Goal: Task Accomplishment & Management: Manage account settings

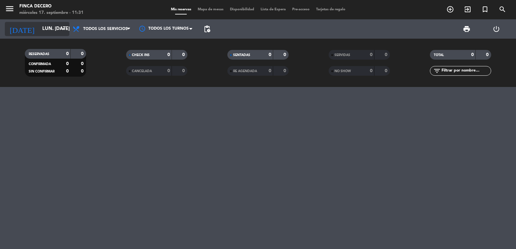
click at [52, 33] on input "lun. [DATE]" at bounding box center [70, 29] width 62 height 12
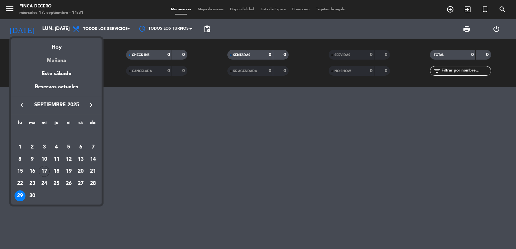
click at [63, 58] on div "Mañana" at bounding box center [56, 58] width 90 height 13
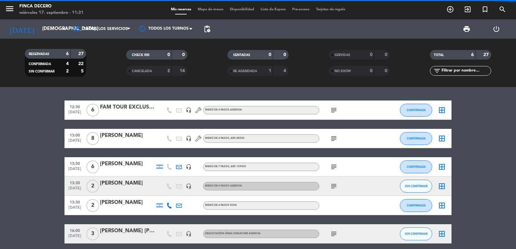
scroll to position [27, 0]
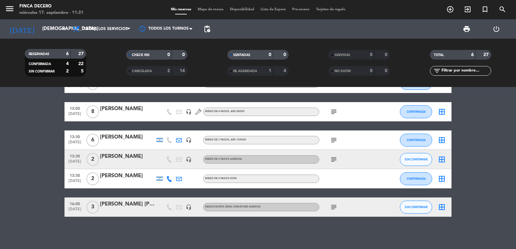
click at [334, 206] on icon "subject" at bounding box center [334, 207] width 8 height 8
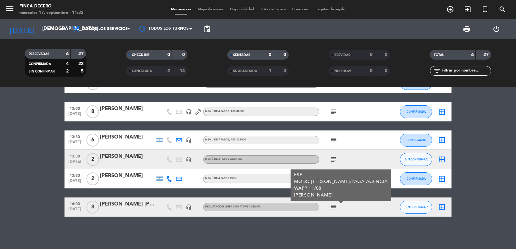
scroll to position [0, 0]
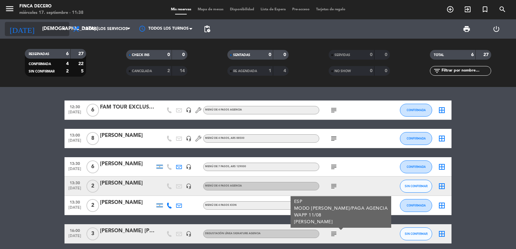
click at [52, 33] on input "[DEMOGRAPHIC_DATA] [DATE]" at bounding box center [70, 29] width 62 height 12
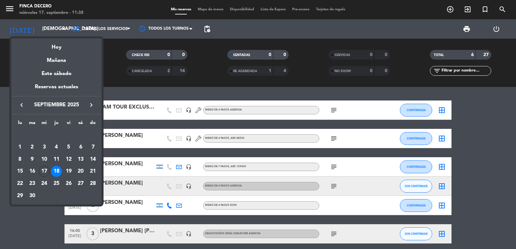
click at [92, 103] on icon "keyboard_arrow_right" at bounding box center [91, 105] width 8 height 8
click at [71, 147] on div "3" at bounding box center [68, 147] width 11 height 11
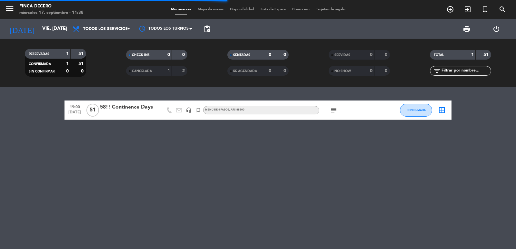
click at [140, 111] on div "58!! Continence Days" at bounding box center [127, 107] width 55 height 8
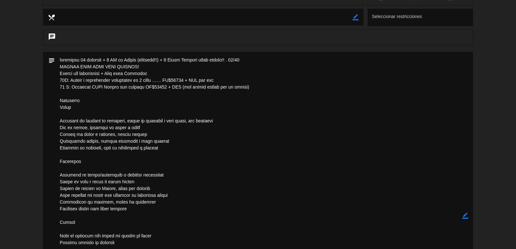
scroll to position [54, 0]
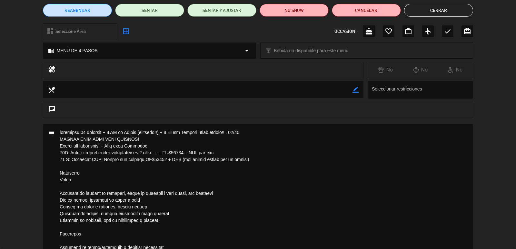
drag, startPoint x: 139, startPoint y: 172, endPoint x: 56, endPoint y: 171, distance: 82.9
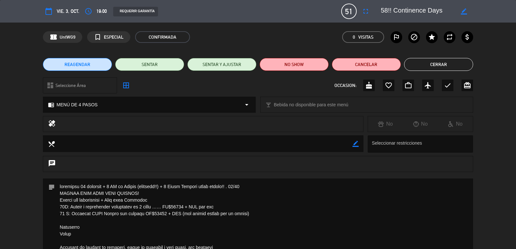
click at [417, 66] on button "Cerrar" at bounding box center [438, 64] width 69 height 13
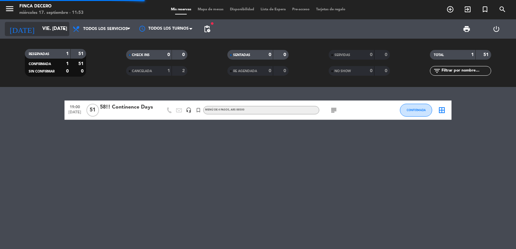
click at [39, 33] on input "vie. [DATE]" at bounding box center [70, 29] width 62 height 12
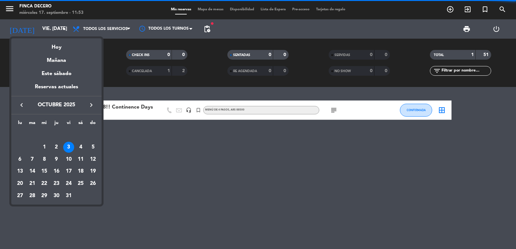
click at [20, 101] on div "keyboard_arrow_left octubre 2025 keyboard_arrow_right" at bounding box center [56, 105] width 90 height 18
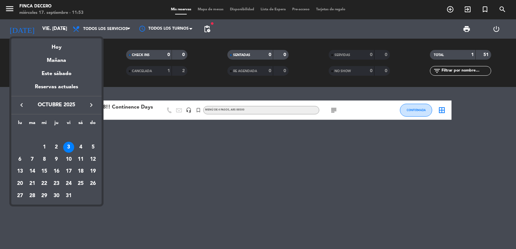
click at [22, 109] on button "keyboard_arrow_left" at bounding box center [22, 105] width 12 height 8
click at [94, 172] on div "21" at bounding box center [92, 171] width 11 height 11
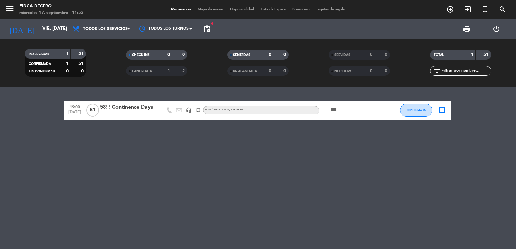
type input "dom. [DATE]"
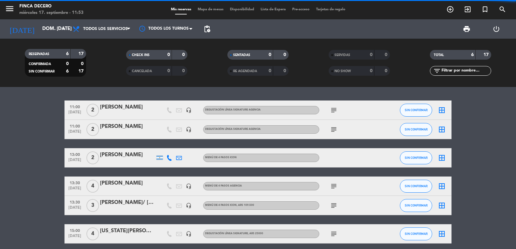
scroll to position [27, 0]
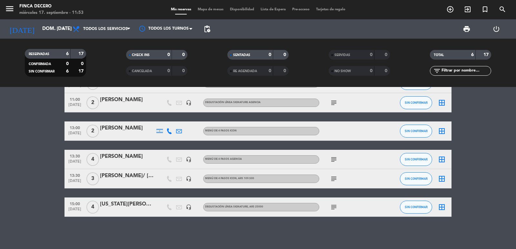
click at [337, 208] on icon "subject" at bounding box center [334, 207] width 8 height 8
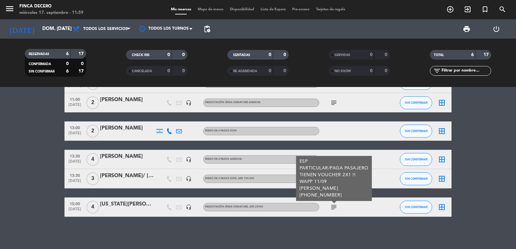
scroll to position [0, 0]
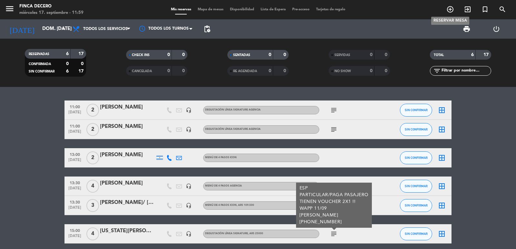
click at [449, 9] on icon "add_circle_outline" at bounding box center [450, 9] width 8 height 8
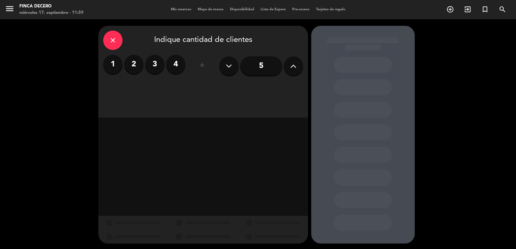
click at [134, 66] on label "2" at bounding box center [133, 64] width 19 height 19
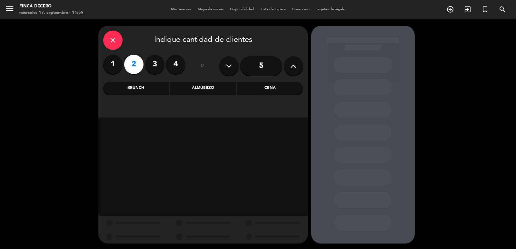
click at [167, 91] on div "Brunch" at bounding box center [135, 88] width 65 height 13
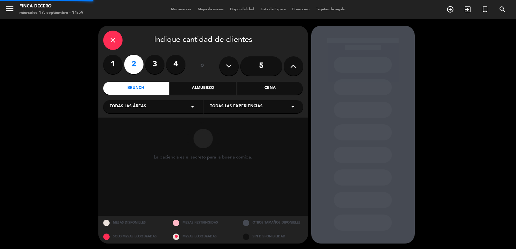
drag, startPoint x: 153, startPoint y: 116, endPoint x: 157, endPoint y: 113, distance: 4.8
click at [154, 116] on div "close Indique cantidad de clientes 1 2 3 4 ó 5 Brunch Almuerzo Cena Todas las á…" at bounding box center [203, 72] width 210 height 92
click at [160, 107] on div "Todas las áreas arrow_drop_down" at bounding box center [153, 106] width 100 height 13
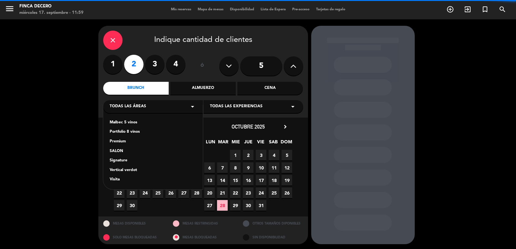
click at [120, 160] on div "Signature" at bounding box center [153, 161] width 87 height 6
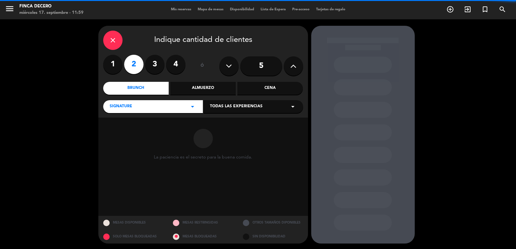
click at [248, 105] on span "Todas las experiencias" at bounding box center [236, 106] width 53 height 6
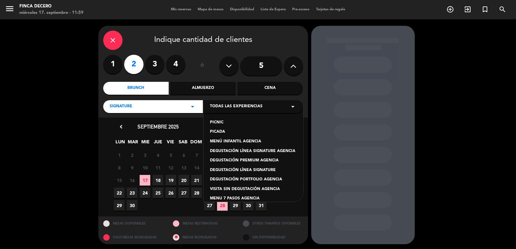
click at [274, 151] on div "DEGUSTACIÓN LÍNEA SIGNATURE AGENCIA" at bounding box center [253, 151] width 87 height 6
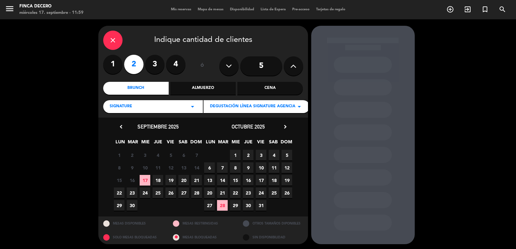
click at [196, 182] on span "21" at bounding box center [196, 180] width 11 height 11
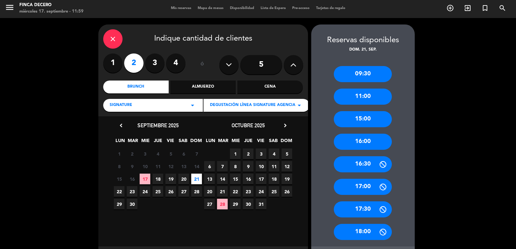
click at [369, 94] on div "11:00" at bounding box center [363, 97] width 58 height 16
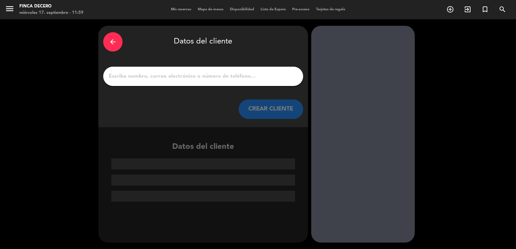
click at [225, 78] on input "1" at bounding box center [203, 76] width 190 height 9
paste input "[PERSON_NAME]"
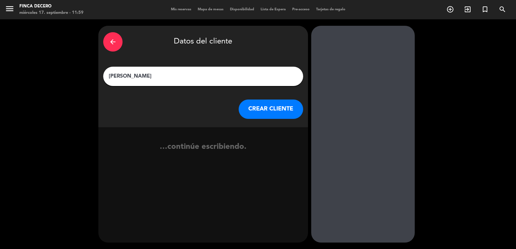
type input "[PERSON_NAME]"
click at [270, 111] on button "CREAR CLIENTE" at bounding box center [271, 109] width 64 height 19
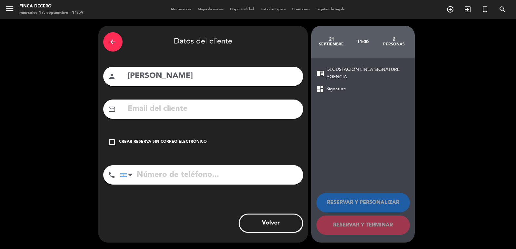
click at [187, 138] on div "check_box_outline_blank Crear reserva sin correo electrónico" at bounding box center [203, 142] width 200 height 19
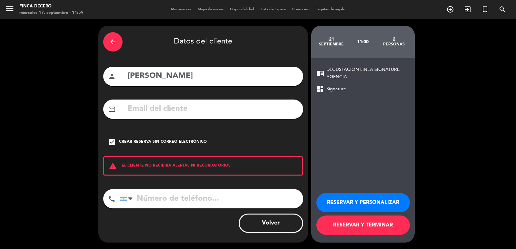
click at [363, 205] on button "RESERVAR Y PERSONALIZAR" at bounding box center [362, 202] width 93 height 19
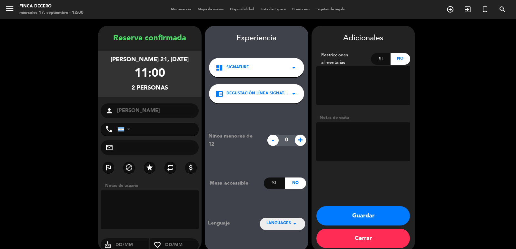
scroll to position [9, 0]
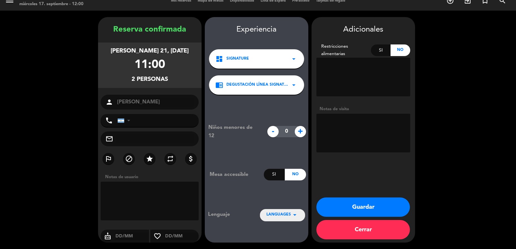
click at [337, 130] on textarea at bounding box center [363, 133] width 94 height 39
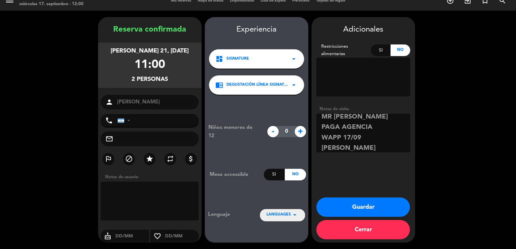
type textarea "ESP MR [PERSON_NAME] PAGA AGENCIA WAPP 17/09 [PERSON_NAME]"
click at [368, 214] on button "Guardar" at bounding box center [362, 207] width 93 height 19
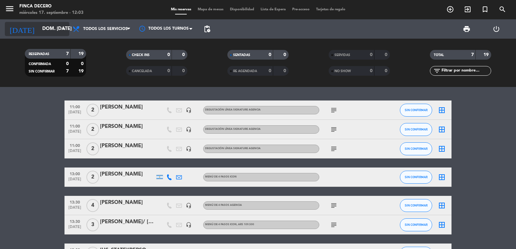
click at [47, 30] on input "dom. [DATE]" at bounding box center [70, 29] width 62 height 12
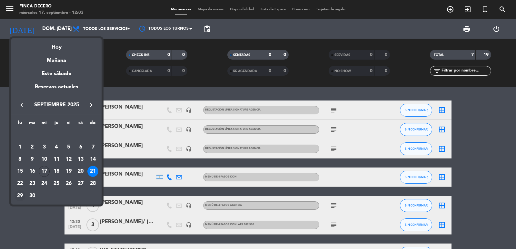
click at [21, 196] on div "29" at bounding box center [20, 196] width 11 height 11
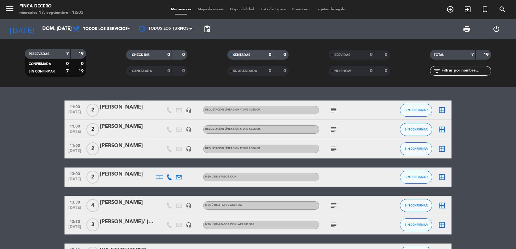
type input "lun. [DATE]"
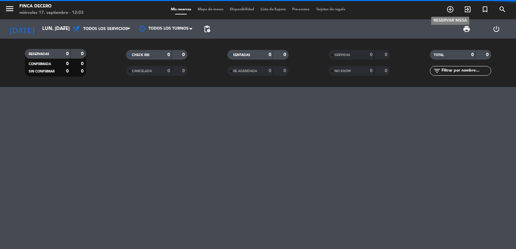
click at [449, 10] on icon "add_circle_outline" at bounding box center [450, 9] width 8 height 8
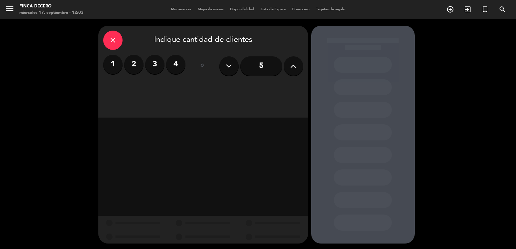
click at [293, 68] on icon at bounding box center [293, 66] width 6 height 10
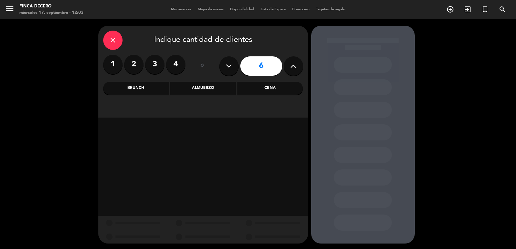
click at [293, 68] on icon at bounding box center [293, 66] width 6 height 10
type input "8"
click at [146, 88] on div "Brunch" at bounding box center [135, 88] width 65 height 13
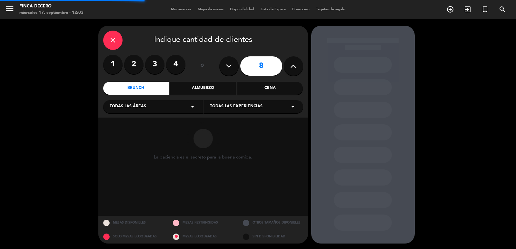
click at [129, 114] on div "close Indique cantidad de clientes 1 2 3 4 ó 8 Brunch Almuerzo Cena Todas las á…" at bounding box center [203, 72] width 210 height 92
click at [132, 111] on div "Todas las áreas arrow_drop_down" at bounding box center [153, 106] width 100 height 13
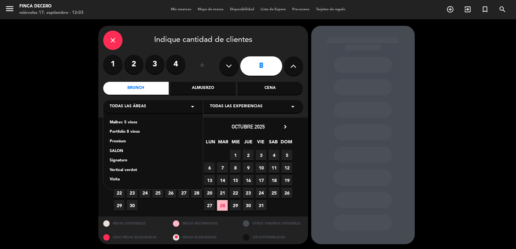
click at [116, 158] on div "Signature" at bounding box center [153, 161] width 87 height 6
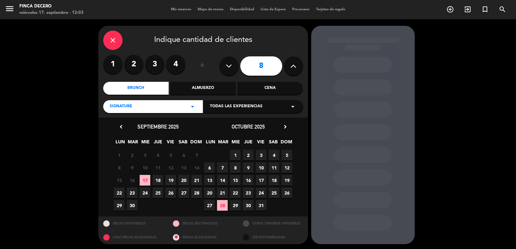
click at [255, 107] on span "Todas las experiencias" at bounding box center [236, 106] width 53 height 6
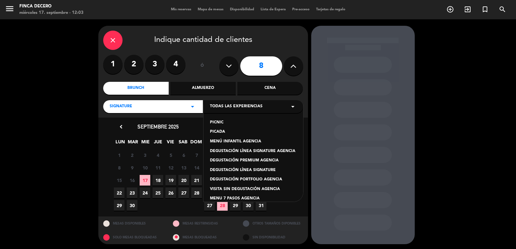
click at [260, 150] on div "DEGUSTACIÓN LÍNEA SIGNATURE AGENCIA" at bounding box center [253, 151] width 87 height 6
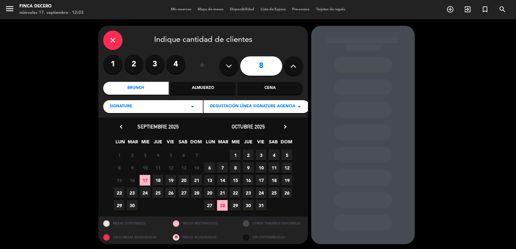
click at [118, 207] on span "29" at bounding box center [119, 205] width 11 height 11
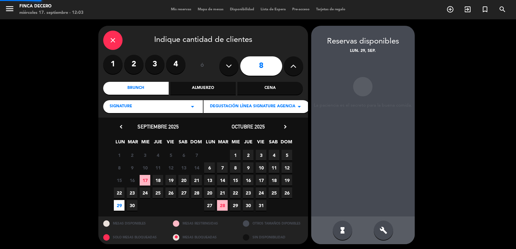
scroll to position [1, 0]
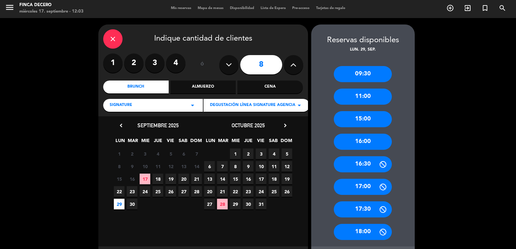
click at [372, 73] on div "09:30" at bounding box center [363, 74] width 58 height 16
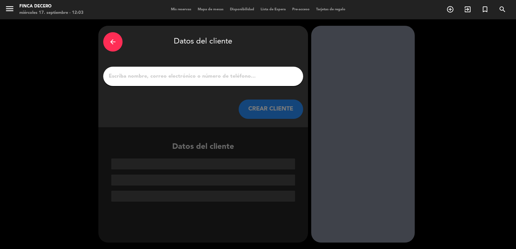
click at [230, 78] on input "1" at bounding box center [203, 76] width 190 height 9
paste input "Grupo Explore"
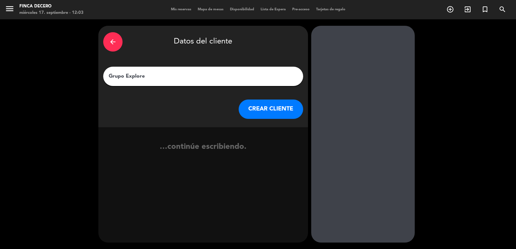
type input "Grupo Explore"
click at [277, 99] on div "arrow_back Datos del cliente Grupo Explore CREAR CLIENTE" at bounding box center [203, 77] width 210 height 102
click at [265, 111] on button "CREAR CLIENTE" at bounding box center [271, 109] width 64 height 19
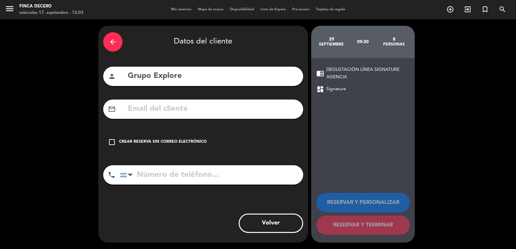
click at [194, 142] on div "Crear reserva sin correo electrónico" at bounding box center [163, 142] width 88 height 6
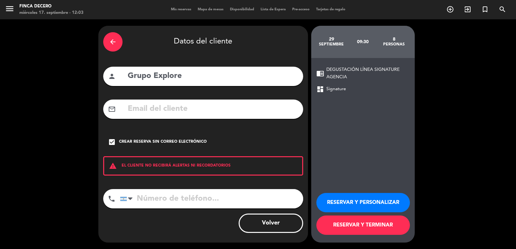
click at [344, 194] on button "RESERVAR Y PERSONALIZAR" at bounding box center [362, 202] width 93 height 19
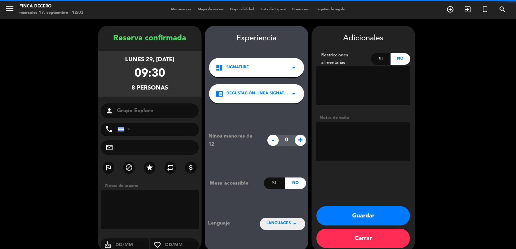
scroll to position [9, 0]
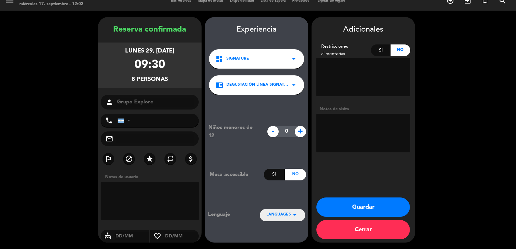
click at [390, 144] on textarea at bounding box center [363, 133] width 94 height 39
type textarea "ING BEE TRAVEL/PAGA AGENCIA WAPP 17/09 [PERSON_NAME]"
click at [384, 206] on button "Guardar" at bounding box center [362, 207] width 93 height 19
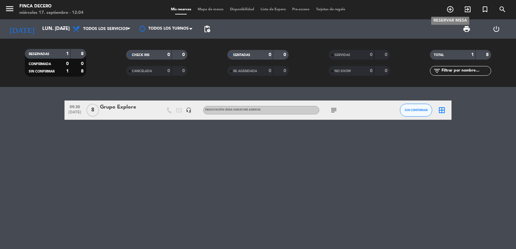
click at [453, 9] on icon "add_circle_outline" at bounding box center [450, 9] width 8 height 8
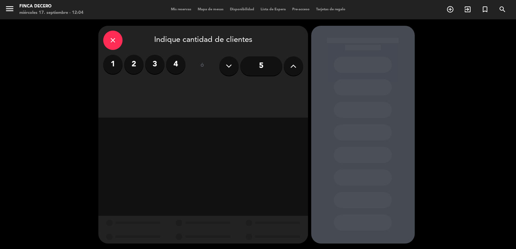
click at [178, 62] on label "4" at bounding box center [175, 64] width 19 height 19
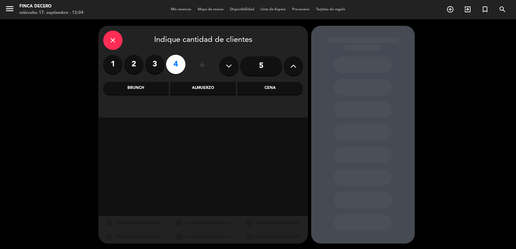
click at [160, 89] on div "Brunch" at bounding box center [135, 88] width 65 height 13
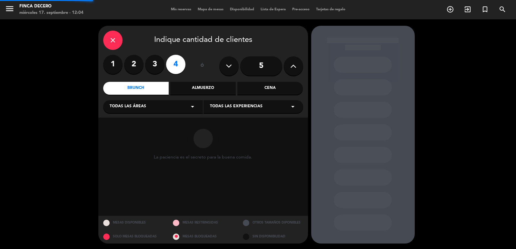
click at [148, 108] on div "Todas las áreas arrow_drop_down" at bounding box center [153, 106] width 100 height 13
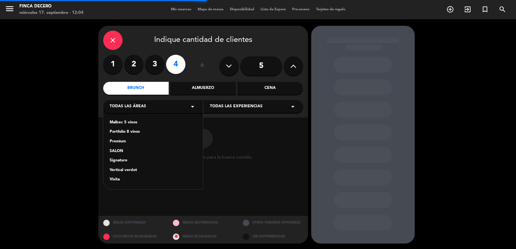
click at [123, 160] on div "Signature" at bounding box center [153, 161] width 87 height 6
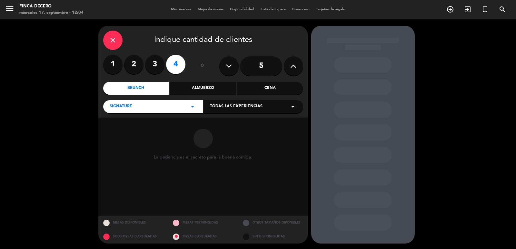
click at [241, 106] on span "Todas las experiencias" at bounding box center [236, 106] width 53 height 6
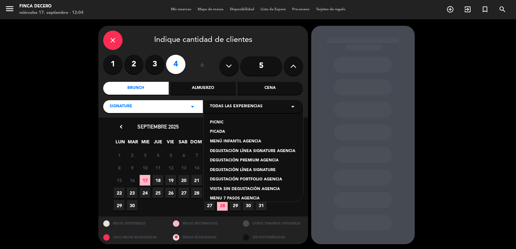
click at [267, 159] on div "DEGUSTACIÓN PREMIUM AGENCIA" at bounding box center [253, 161] width 87 height 6
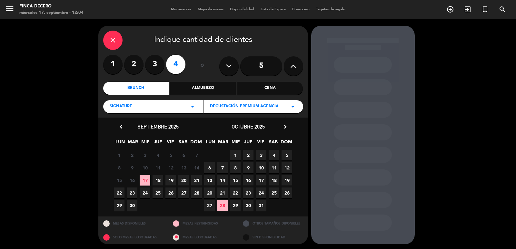
click at [116, 206] on span "29" at bounding box center [119, 205] width 11 height 11
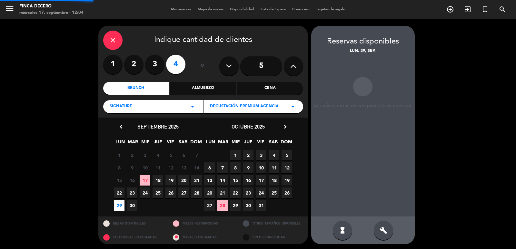
scroll to position [1, 0]
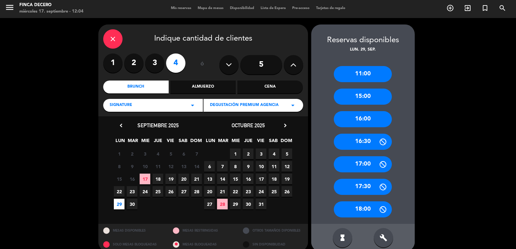
click at [366, 74] on div "11:00" at bounding box center [363, 74] width 58 height 16
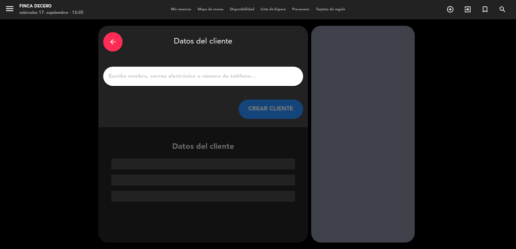
click at [253, 83] on div at bounding box center [203, 76] width 200 height 19
click at [255, 81] on input "1" at bounding box center [203, 76] width 190 height 9
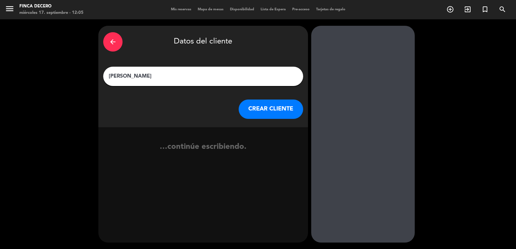
type input "[PERSON_NAME]"
click at [289, 122] on div "arrow_back Datos del cliente [PERSON_NAME] CREAR CLIENTE" at bounding box center [203, 77] width 210 height 102
click at [286, 104] on button "CREAR CLIENTE" at bounding box center [271, 109] width 64 height 19
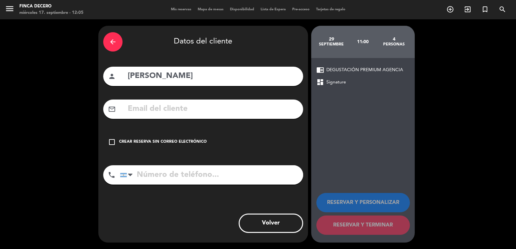
click at [174, 138] on div "check_box_outline_blank Crear reserva sin correo electrónico" at bounding box center [203, 142] width 200 height 19
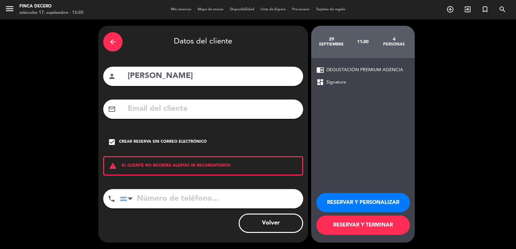
click at [152, 75] on input "[PERSON_NAME]" at bounding box center [212, 76] width 171 height 13
click at [159, 76] on input "[PERSON_NAME]" at bounding box center [212, 76] width 171 height 13
click at [175, 75] on input "[PERSON_NAME]" at bounding box center [212, 76] width 171 height 13
type input "[PERSON_NAME]"
click at [360, 200] on button "RESERVAR Y PERSONALIZAR" at bounding box center [362, 202] width 93 height 19
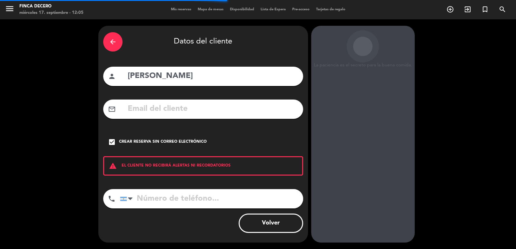
scroll to position [9, 0]
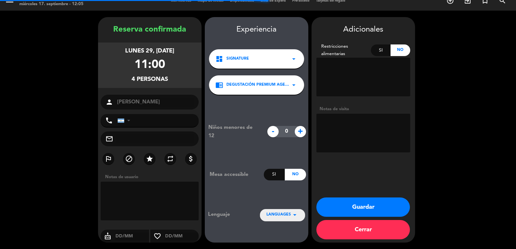
click at [372, 138] on textarea at bounding box center [363, 133] width 94 height 39
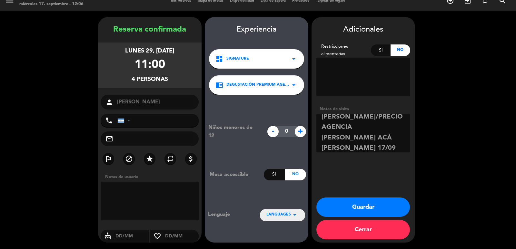
scroll to position [26, 0]
click at [375, 133] on textarea at bounding box center [363, 133] width 94 height 39
paste textarea "[PHONE_NUMBER]"
type textarea "ING [PERSON_NAME]/PRECIO AGENCIA [PERSON_NAME] ACÁ [PERSON_NAME] 17/09 [PHONE_N…"
click at [368, 206] on button "Guardar" at bounding box center [362, 207] width 93 height 19
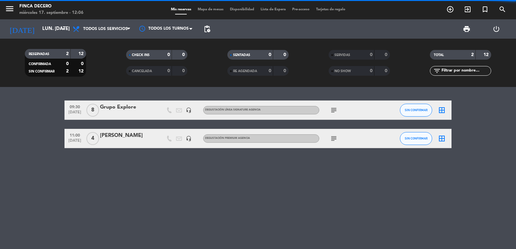
click at [337, 111] on icon "subject" at bounding box center [334, 110] width 8 height 8
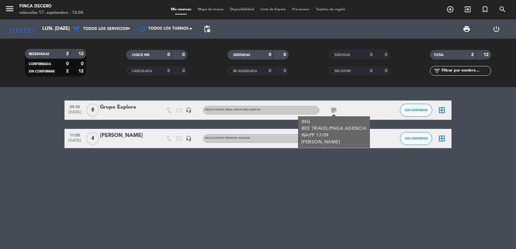
click at [333, 137] on div "ING BEE TRAVEL/PAGA AGENCIA WAPP 17/09 [PERSON_NAME]" at bounding box center [333, 132] width 65 height 27
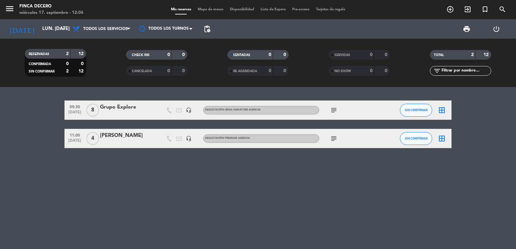
click at [333, 137] on icon "subject" at bounding box center [334, 139] width 8 height 8
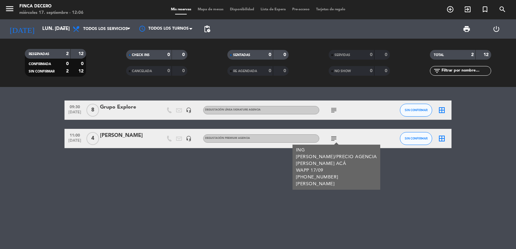
click at [213, 183] on div "09:30 [DATE] 8 Grupo Explore headset_mic DEGUSTACIÓN LÍNEA SIGNATURE AGENCIA su…" at bounding box center [258, 168] width 516 height 162
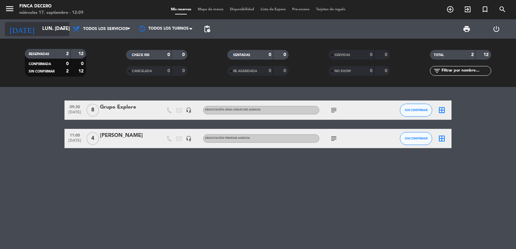
click at [51, 28] on input "lun. [DATE]" at bounding box center [70, 29] width 62 height 12
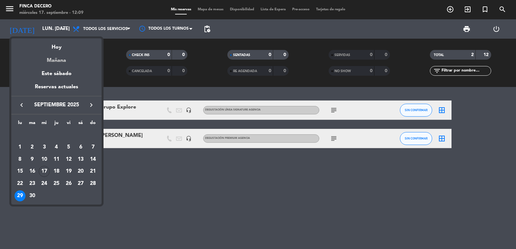
click at [60, 62] on div "Mañana" at bounding box center [56, 58] width 90 height 13
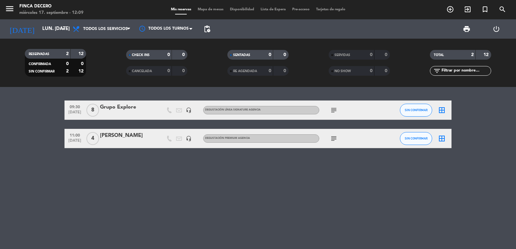
type input "[DEMOGRAPHIC_DATA] [DATE]"
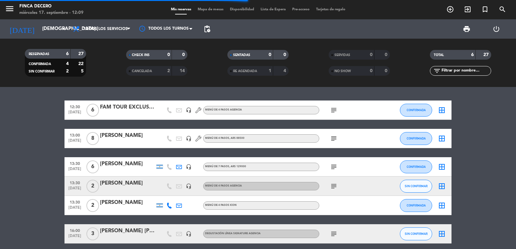
scroll to position [27, 0]
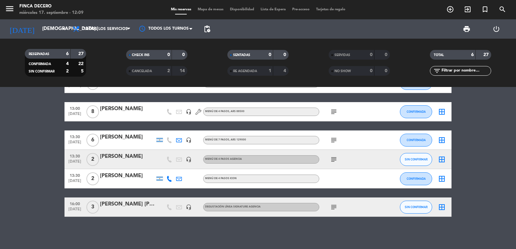
click at [338, 208] on span "subject" at bounding box center [334, 207] width 10 height 8
click at [339, 210] on div "subject" at bounding box center [348, 207] width 58 height 19
click at [336, 208] on icon "subject" at bounding box center [334, 207] width 8 height 8
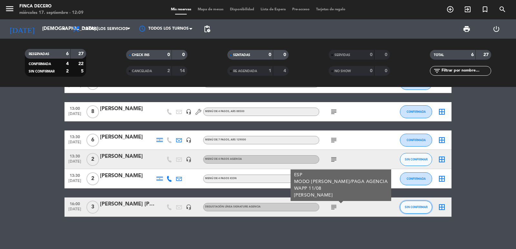
click at [413, 205] on button "SIN CONFIRMAR" at bounding box center [416, 207] width 32 height 13
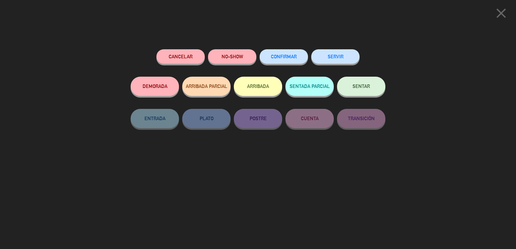
click at [281, 61] on button "CONFIRMAR" at bounding box center [284, 56] width 48 height 15
